Goal: Task Accomplishment & Management: Use online tool/utility

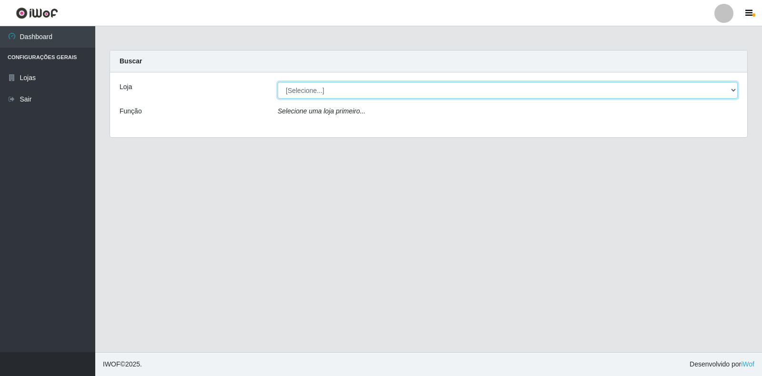
click at [317, 88] on select "[Selecione...] Extrabom - Loja 18 Goiabeiras" at bounding box center [508, 90] width 460 height 17
select select "501"
click at [278, 82] on select "[Selecione...] Extrabom - Loja 18 Goiabeiras" at bounding box center [508, 90] width 460 height 17
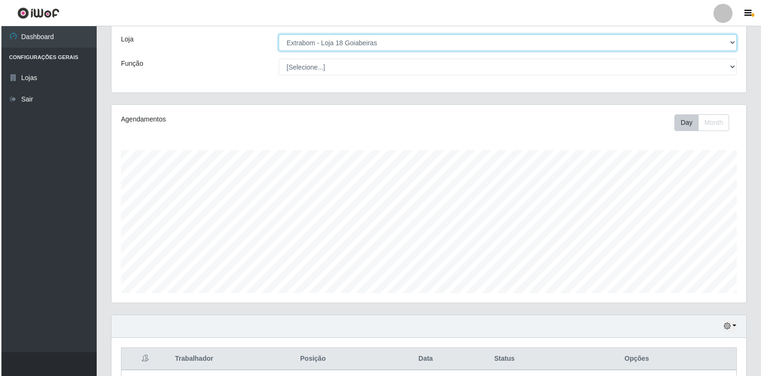
scroll to position [299, 0]
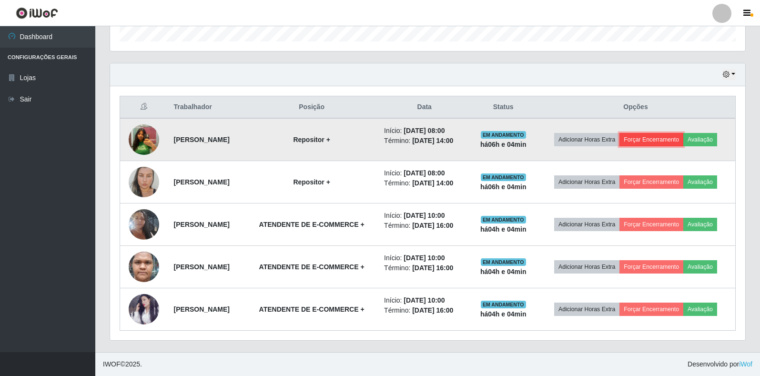
click at [642, 138] on button "Forçar Encerramento" at bounding box center [651, 139] width 64 height 13
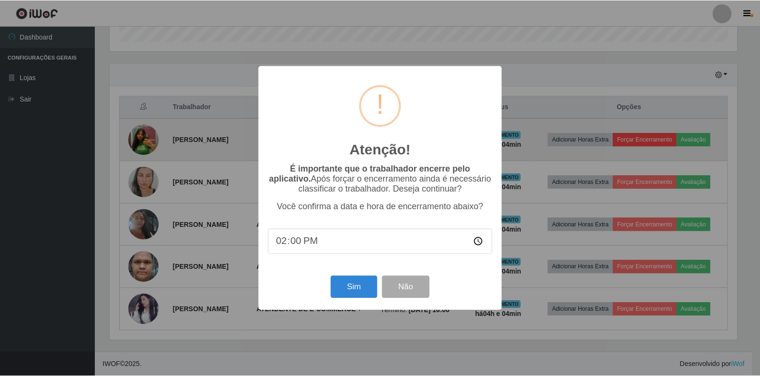
scroll to position [198, 629]
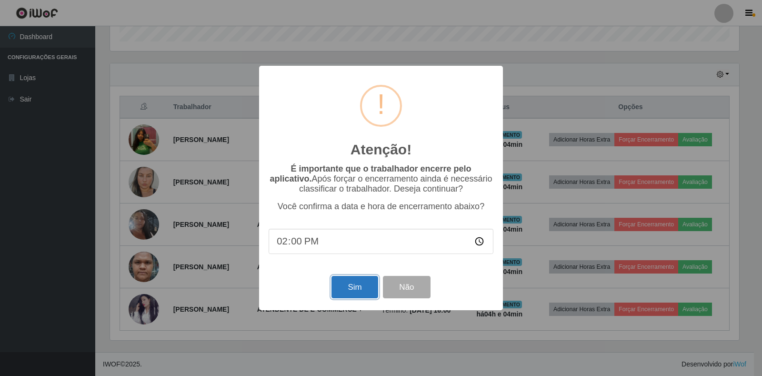
click at [356, 291] on button "Sim" at bounding box center [355, 287] width 46 height 22
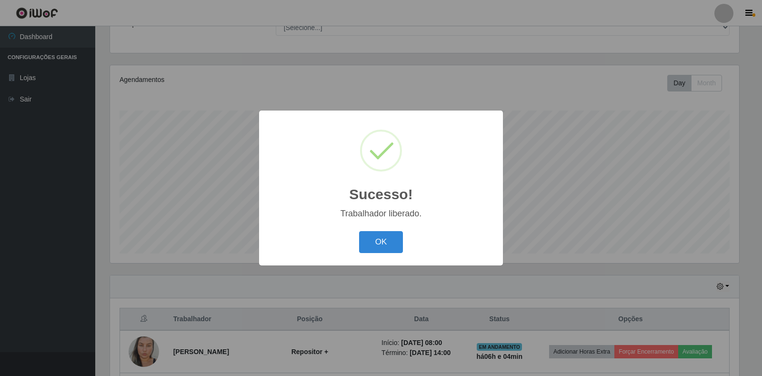
drag, startPoint x: 375, startPoint y: 236, endPoint x: 385, endPoint y: 236, distance: 10.0
click at [376, 236] on button "OK" at bounding box center [381, 242] width 44 height 22
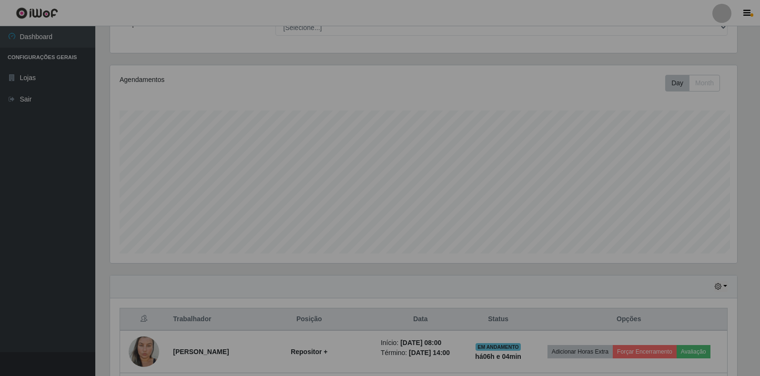
scroll to position [198, 635]
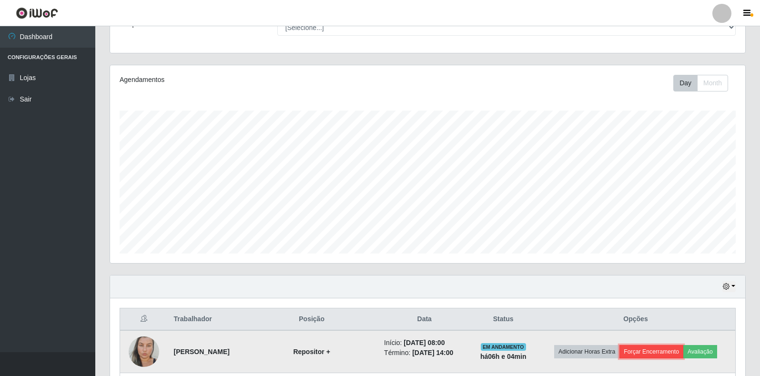
click at [665, 353] on button "Forçar Encerramento" at bounding box center [651, 351] width 64 height 13
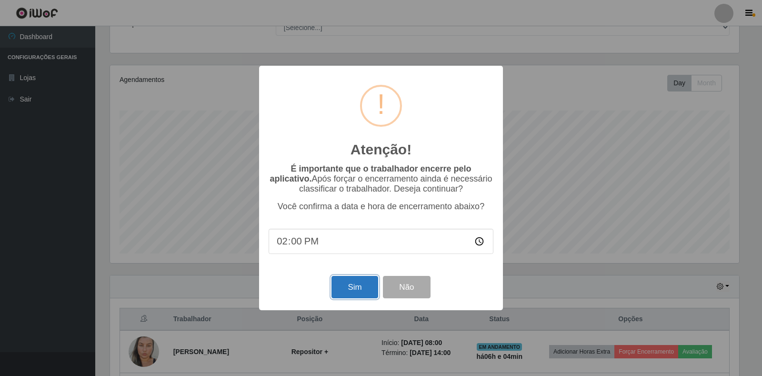
click at [344, 289] on button "Sim" at bounding box center [355, 287] width 46 height 22
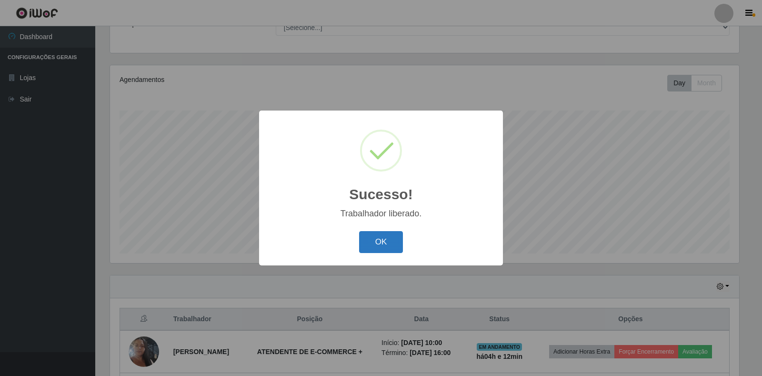
click at [376, 245] on button "OK" at bounding box center [381, 242] width 44 height 22
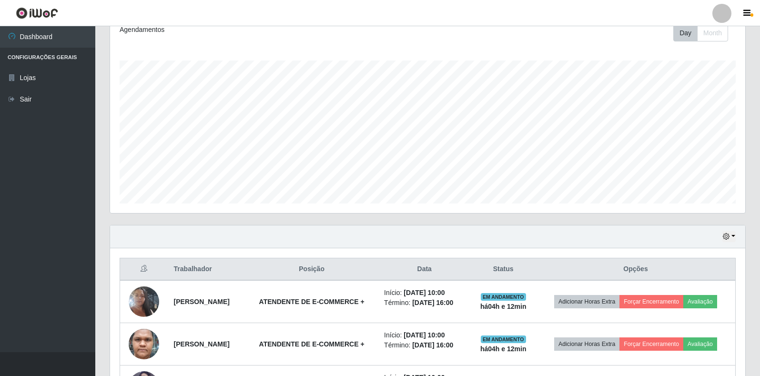
scroll to position [214, 0]
